Goal: Complete application form: Complete application form

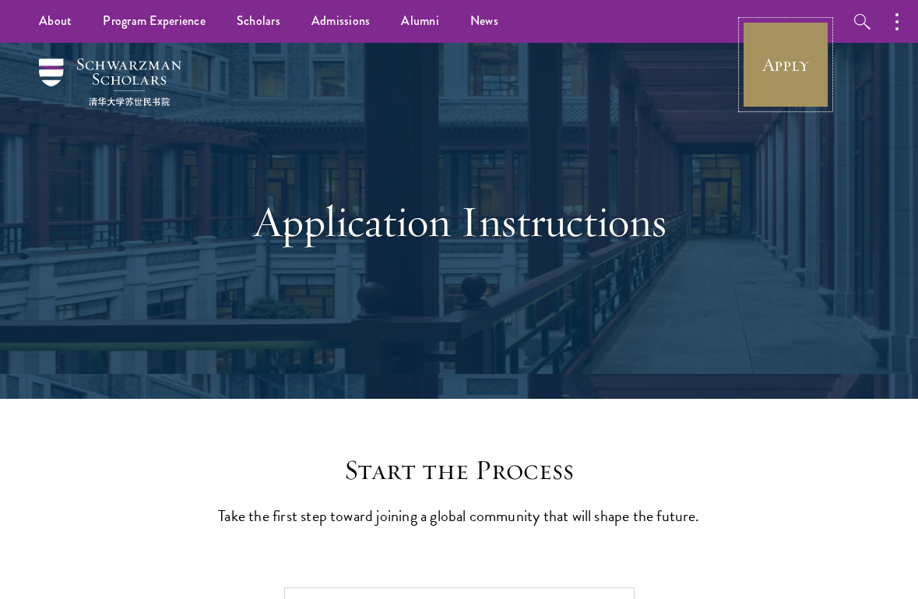
click at [791, 43] on link "Apply" at bounding box center [785, 64] width 87 height 87
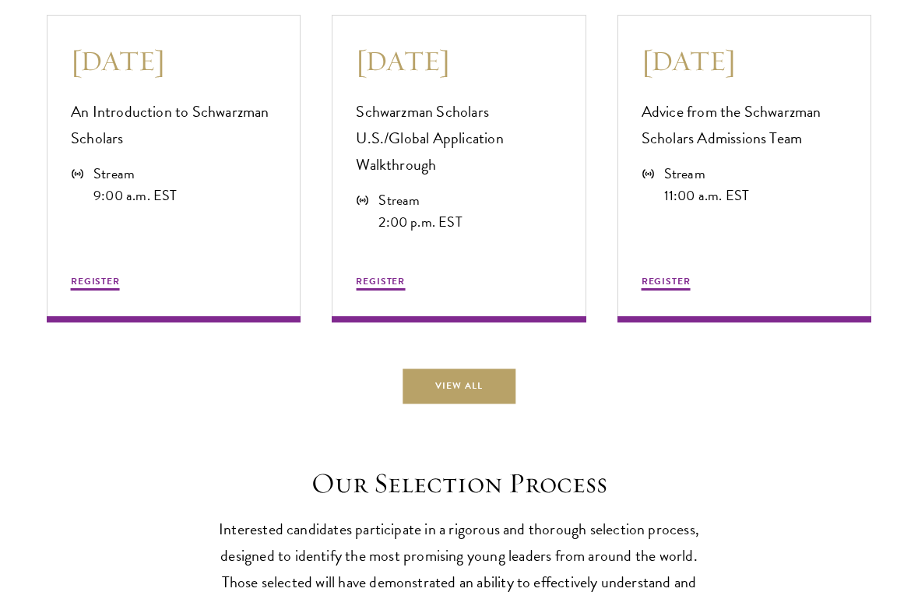
scroll to position [4159, 0]
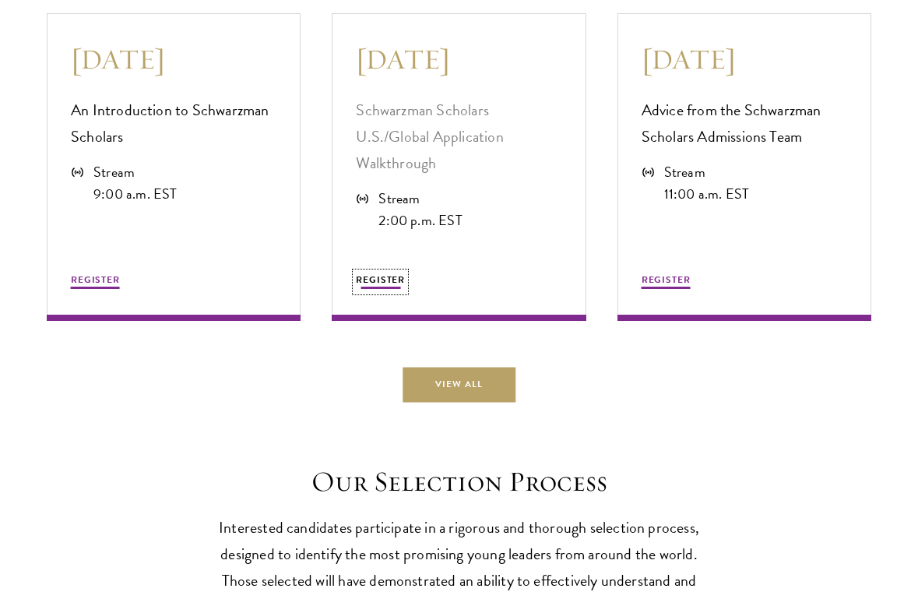
click at [388, 291] on button "REGISTER" at bounding box center [380, 281] width 49 height 19
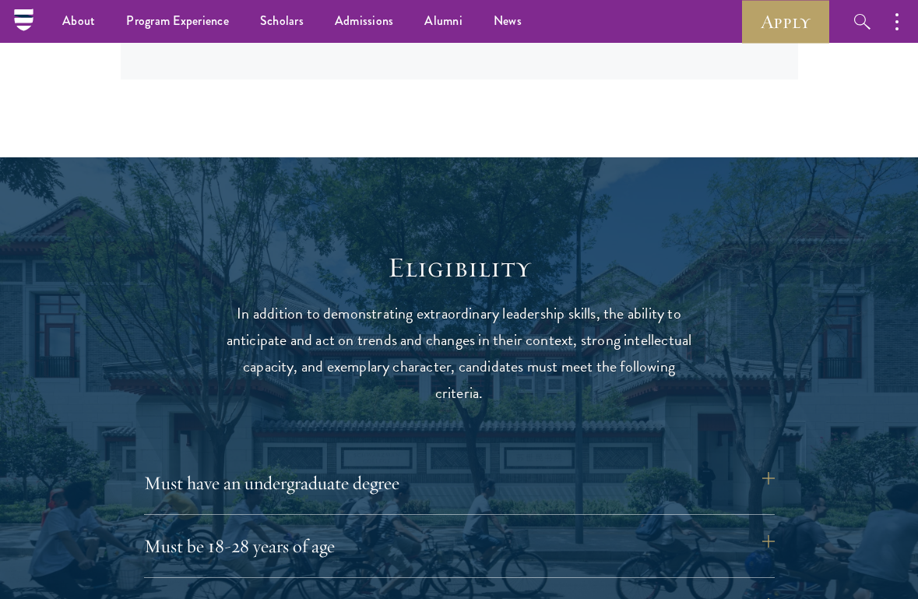
scroll to position [0, 0]
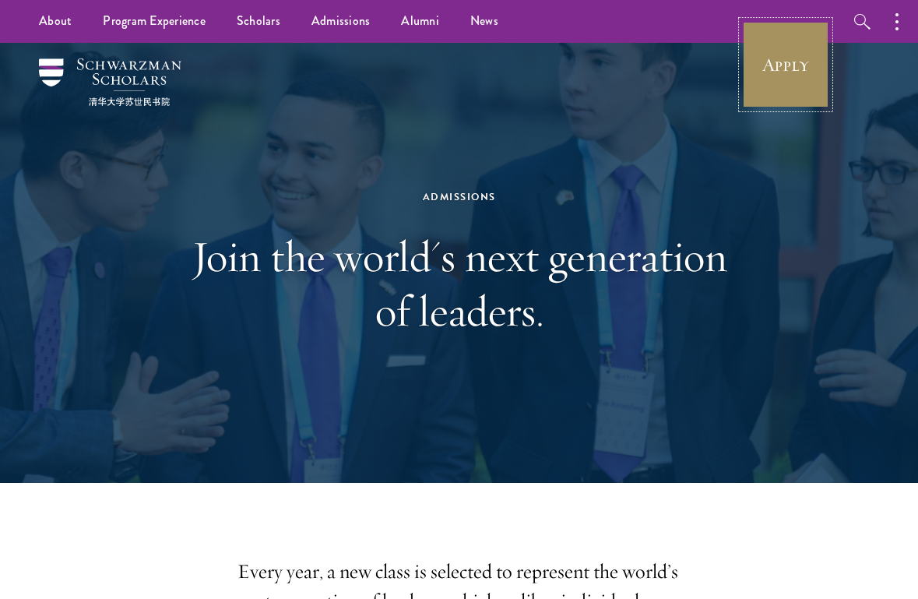
click at [775, 56] on link "Apply" at bounding box center [785, 64] width 87 height 87
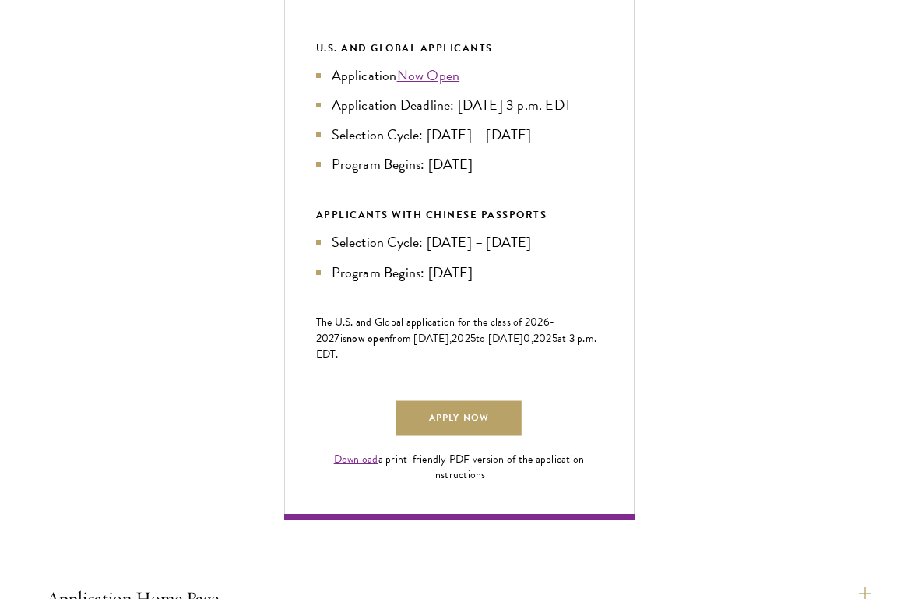
scroll to position [786, 0]
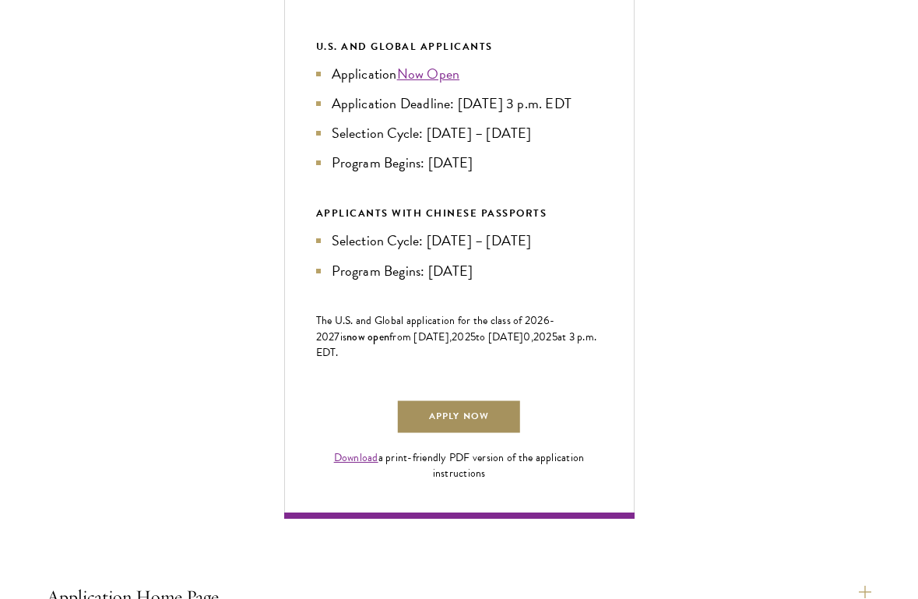
click at [466, 434] on link "Apply Now" at bounding box center [458, 416] width 125 height 35
